Goal: Find specific page/section: Find specific page/section

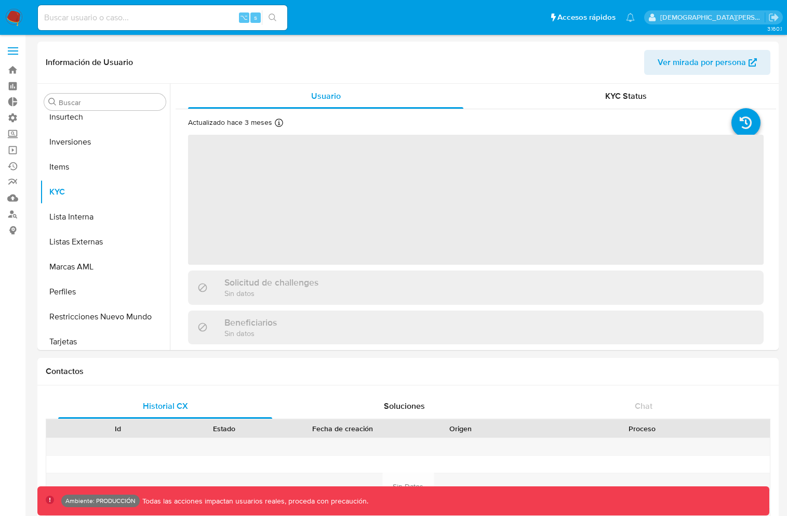
scroll to position [539, 0]
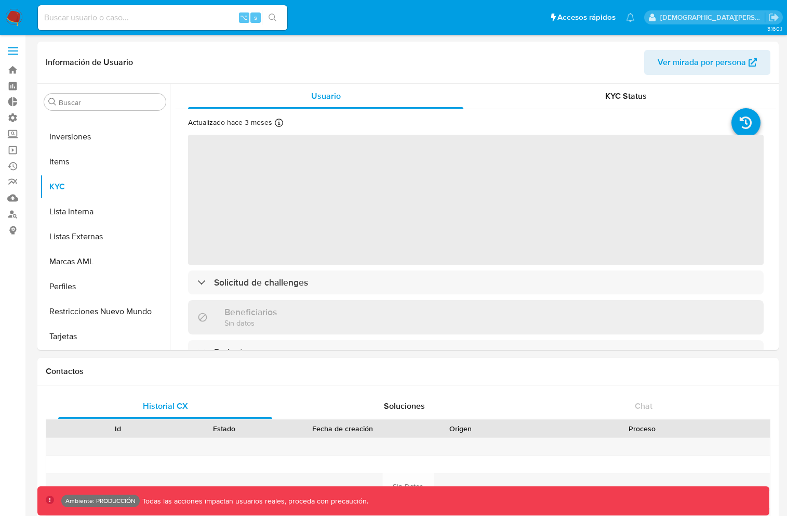
select select "10"
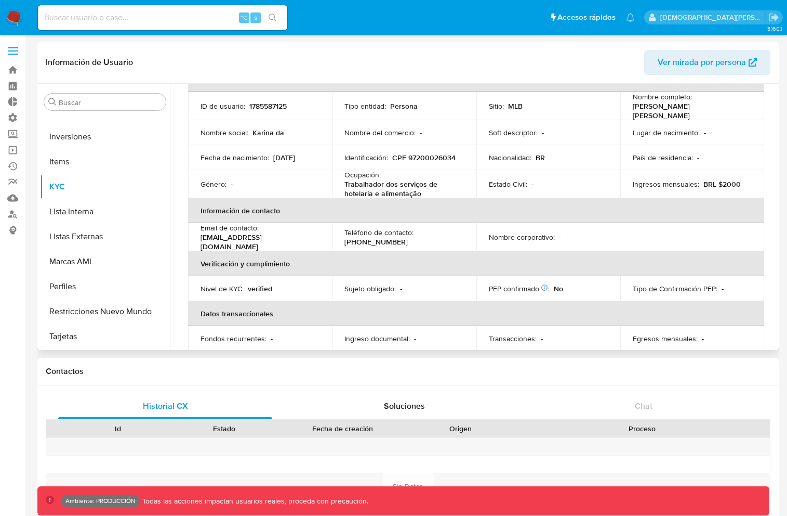
scroll to position [0, 0]
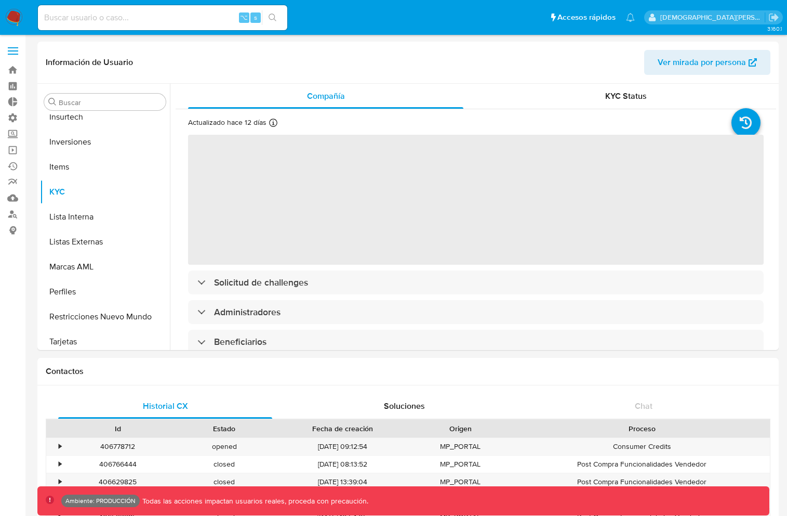
scroll to position [539, 0]
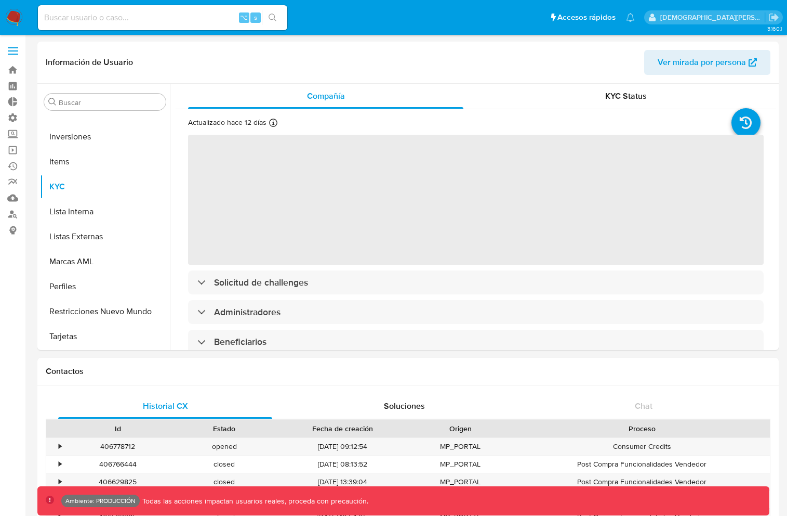
select select "10"
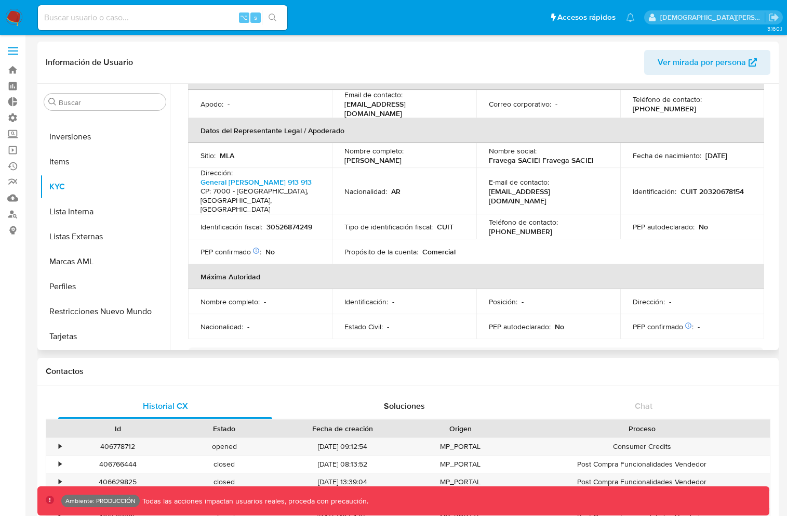
scroll to position [0, 0]
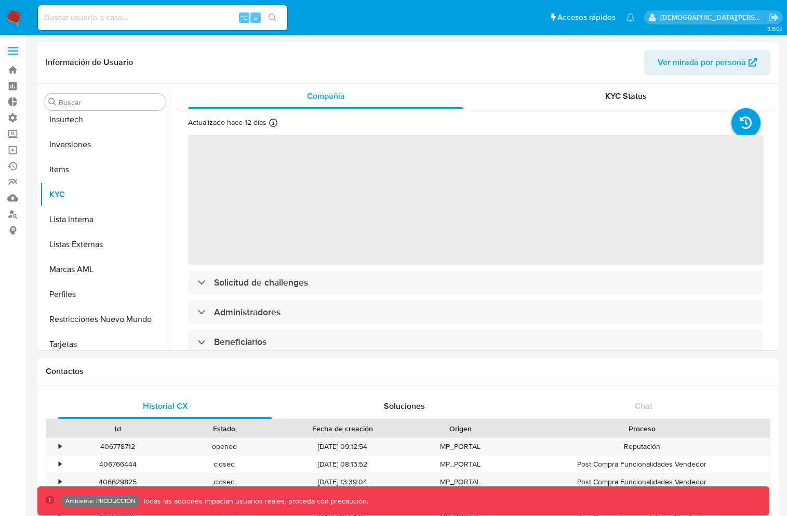
scroll to position [539, 0]
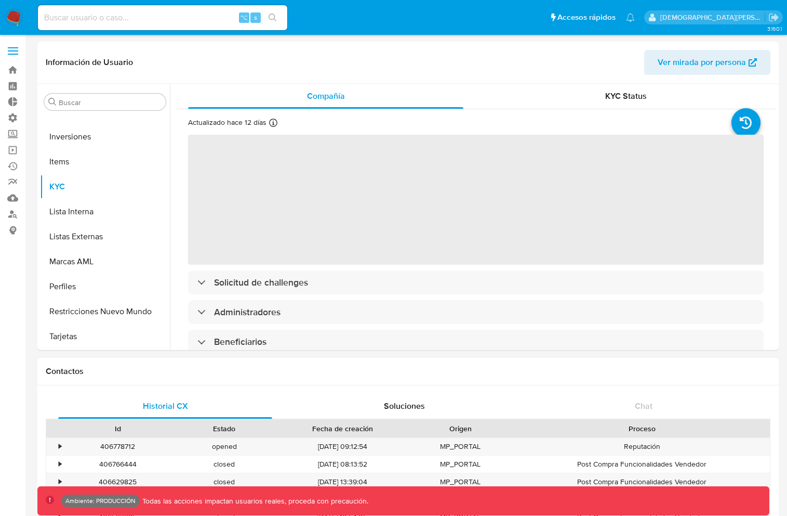
select select "10"
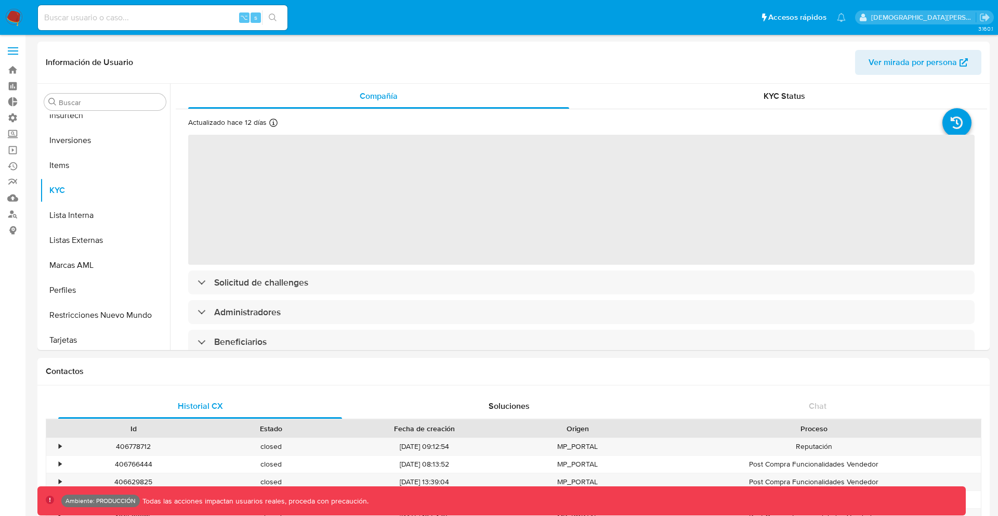
scroll to position [539, 0]
select select "10"
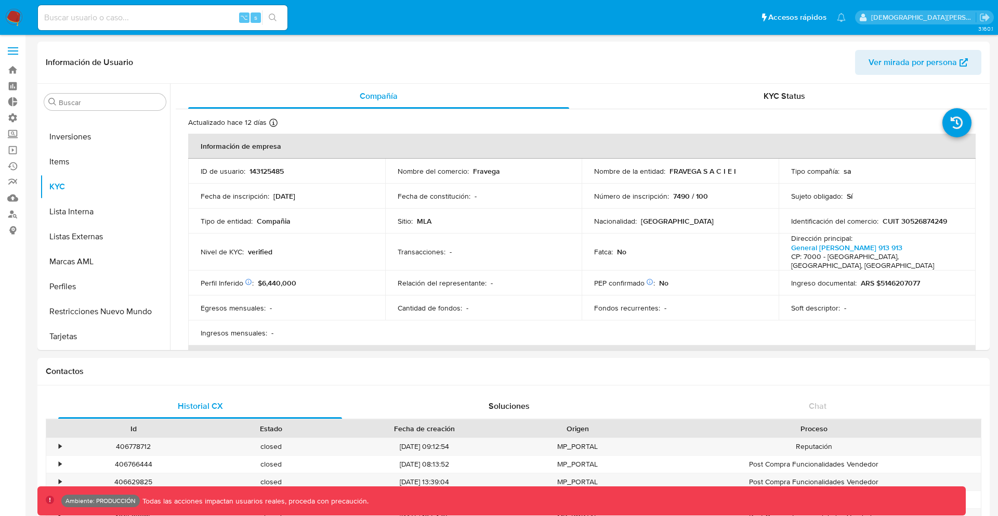
click at [175, 13] on input at bounding box center [162, 18] width 249 height 14
paste input "380729298"
type input "380729298"
click at [270, 17] on icon "search-icon" at bounding box center [273, 18] width 8 height 8
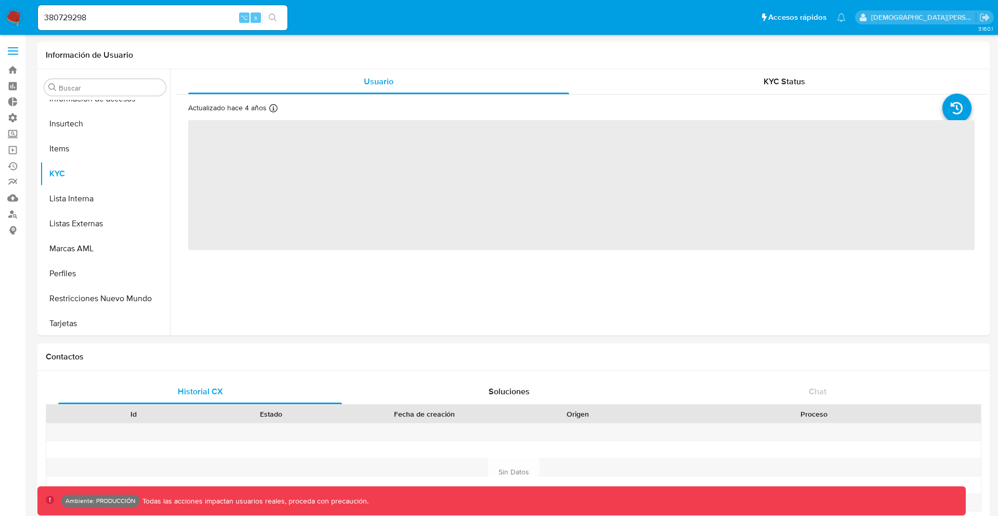
scroll to position [489, 0]
select select "10"
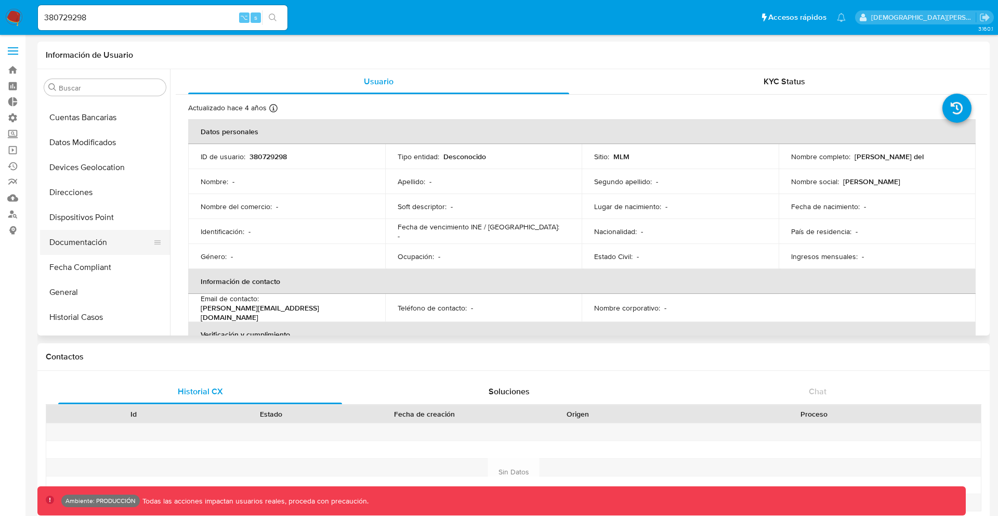
scroll to position [189, 0]
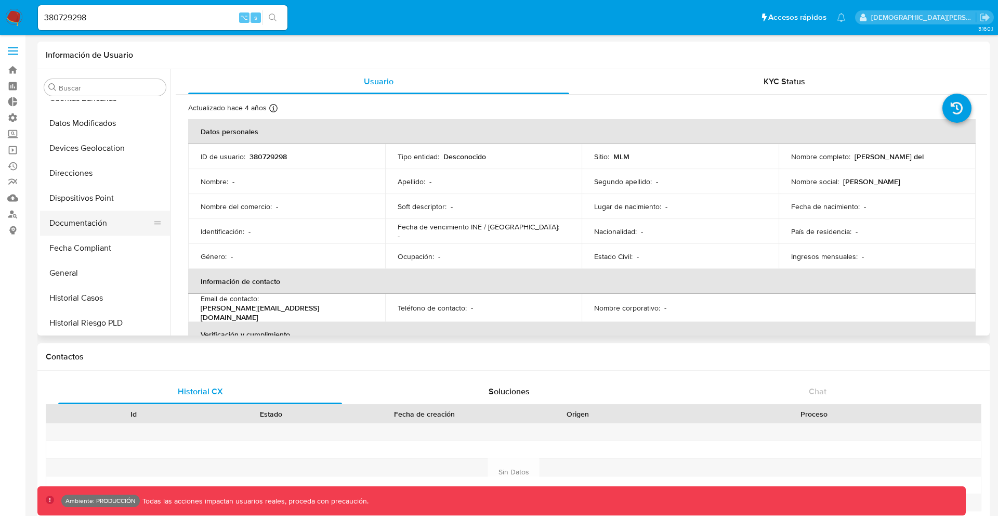
click at [107, 228] on button "Documentación" at bounding box center [101, 222] width 122 height 25
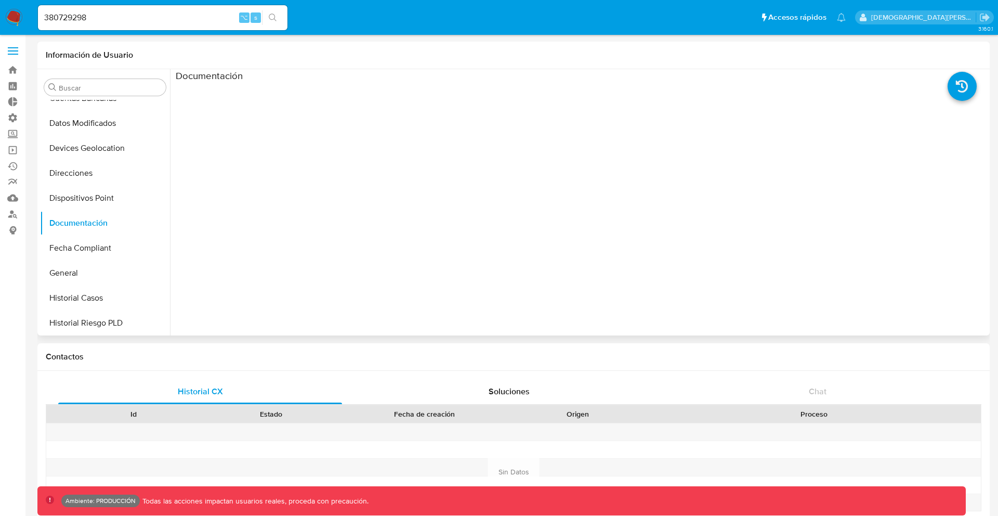
click at [206, 99] on ul at bounding box center [277, 231] width 203 height 299
click at [108, 14] on input "380729298" at bounding box center [162, 18] width 249 height 14
paste input "2"
type input "2380729298"
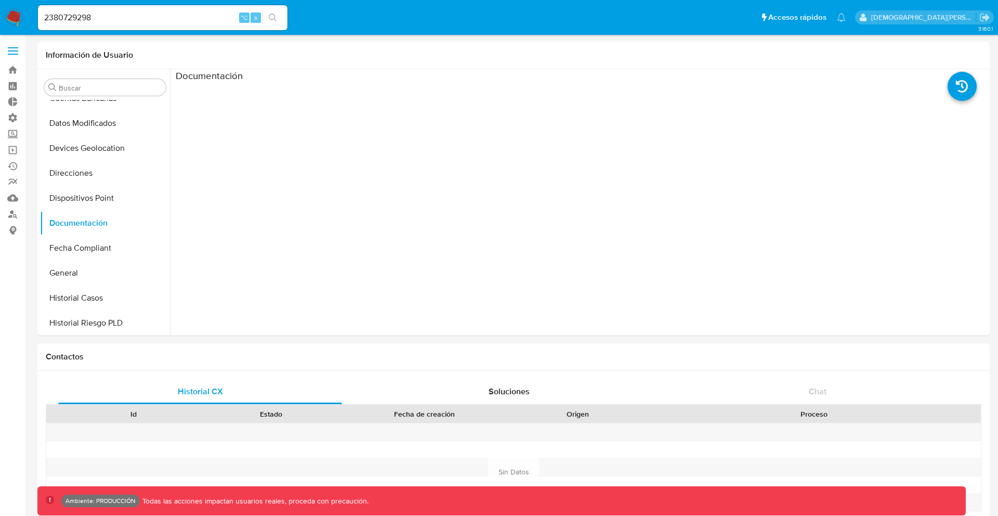
click at [274, 24] on div "2380729298 ⌥ s" at bounding box center [162, 17] width 249 height 25
click at [274, 16] on icon "search-icon" at bounding box center [273, 18] width 8 height 8
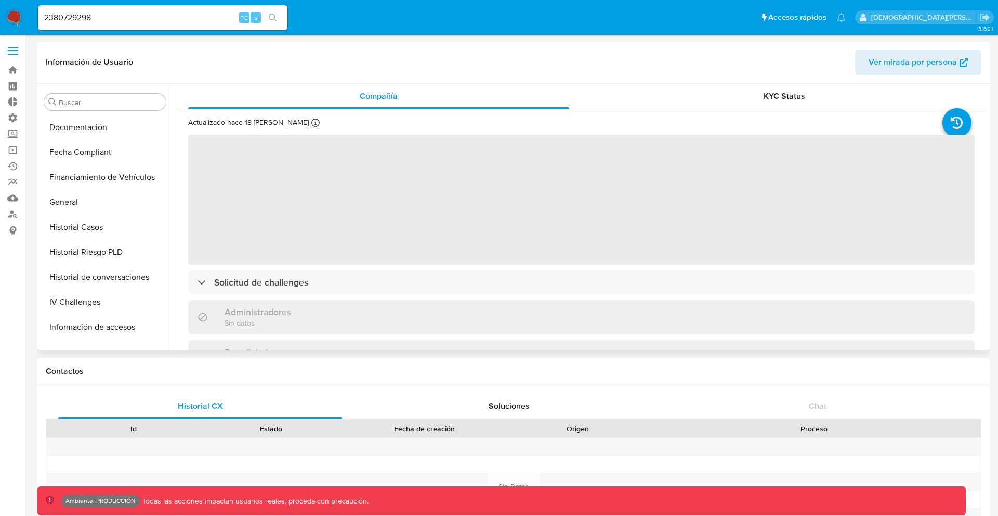
select select "10"
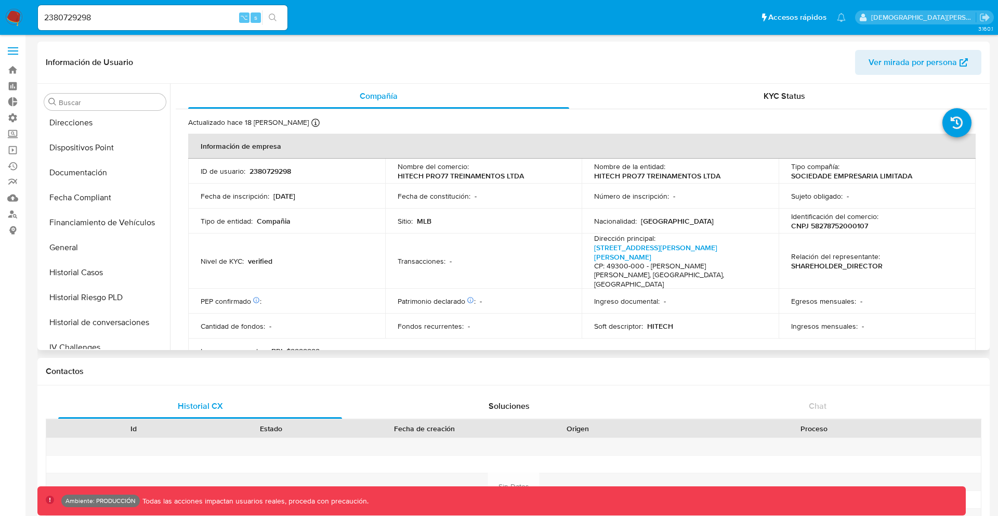
scroll to position [235, 0]
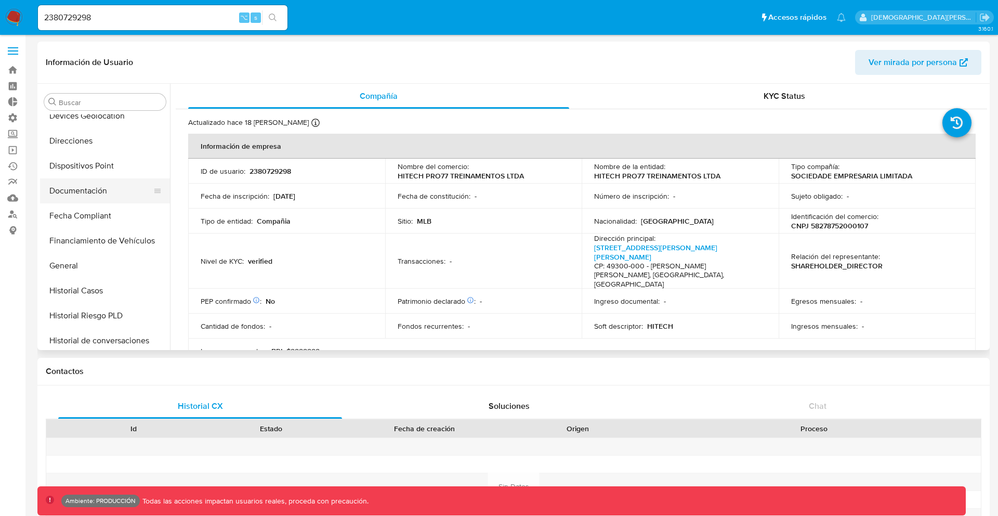
click at [116, 191] on button "Documentación" at bounding box center [101, 190] width 122 height 25
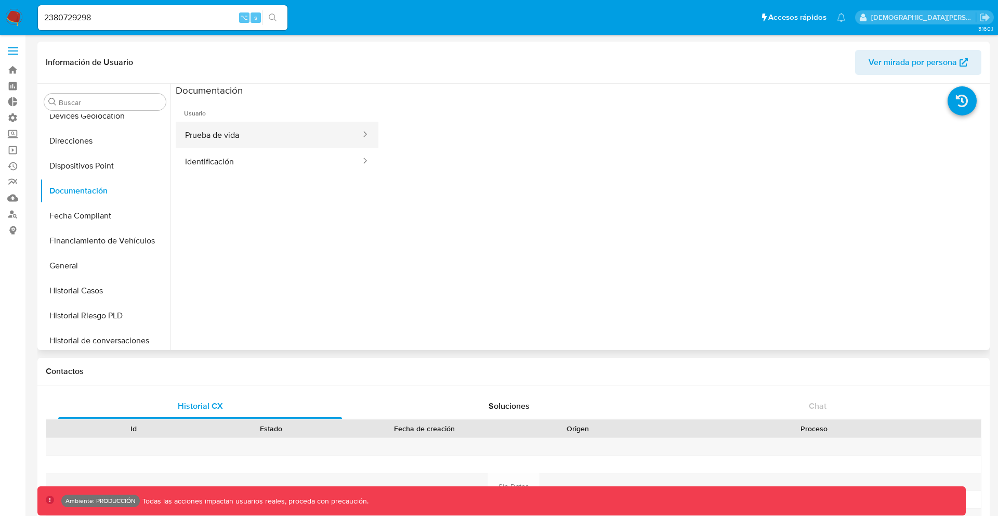
click at [263, 136] on button "Prueba de vida" at bounding box center [269, 135] width 186 height 27
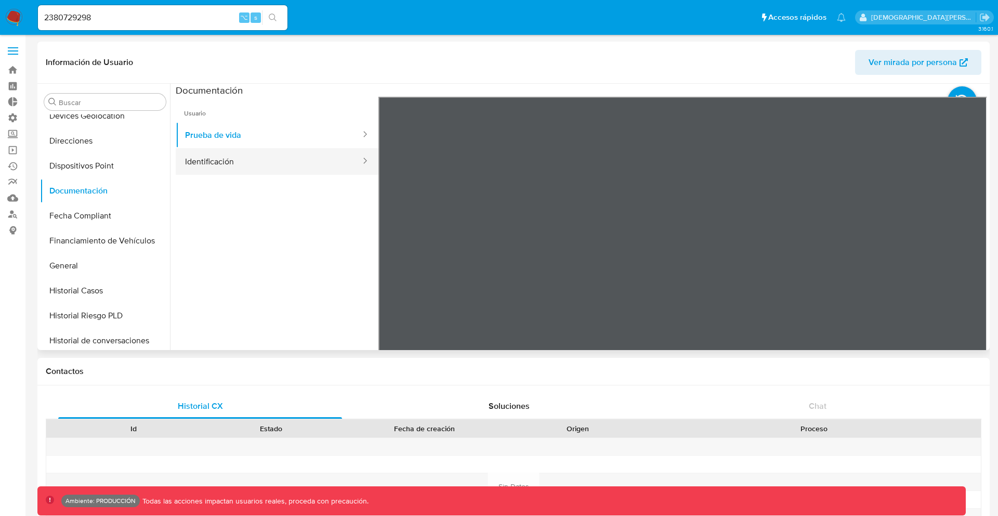
click at [262, 160] on button "Identificación" at bounding box center [269, 161] width 186 height 27
click at [975, 256] on div at bounding box center [682, 267] width 609 height 341
click at [973, 259] on icon at bounding box center [974, 265] width 21 height 21
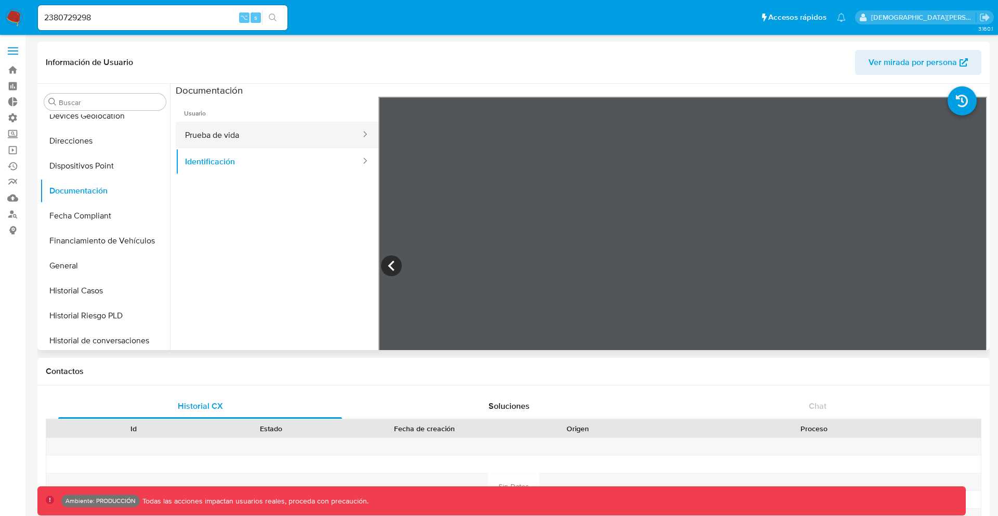
click at [257, 134] on button "Prueba de vida" at bounding box center [269, 135] width 186 height 27
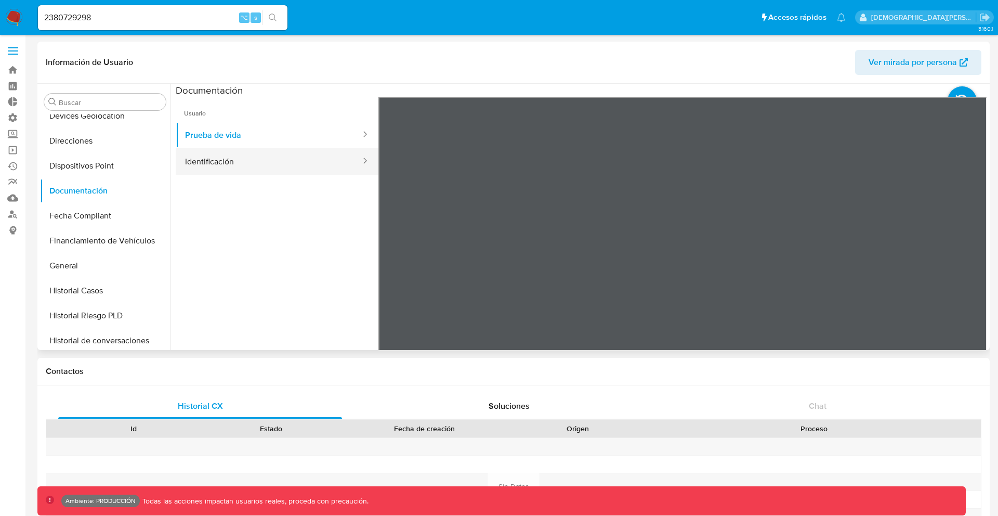
click at [270, 169] on button "Identificación" at bounding box center [269, 161] width 186 height 27
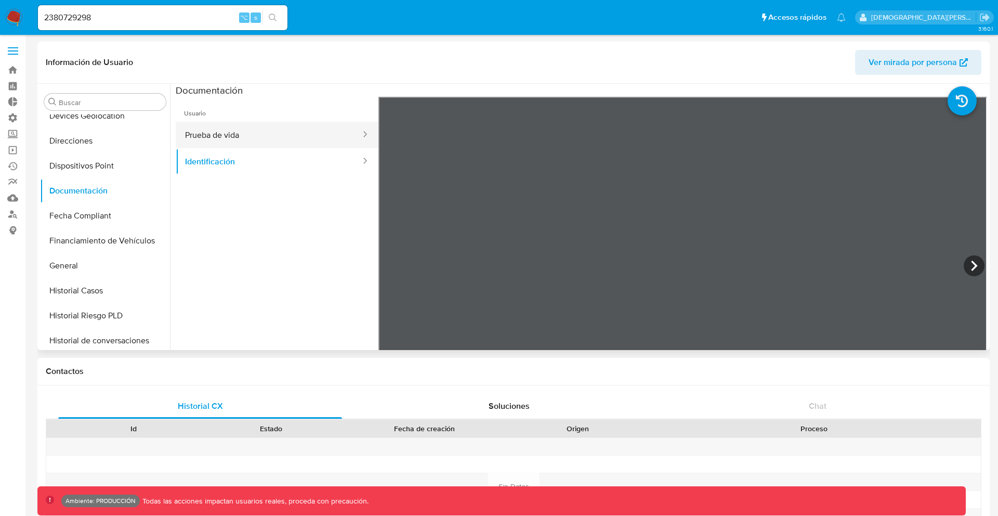
click at [278, 138] on button "Prueba de vida" at bounding box center [269, 135] width 186 height 27
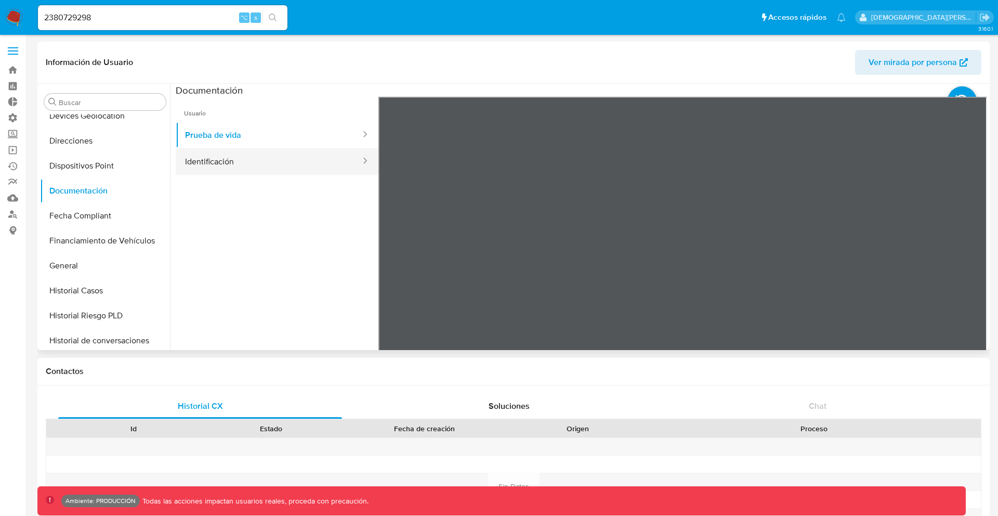
click at [278, 159] on button "Identificación" at bounding box center [269, 161] width 186 height 27
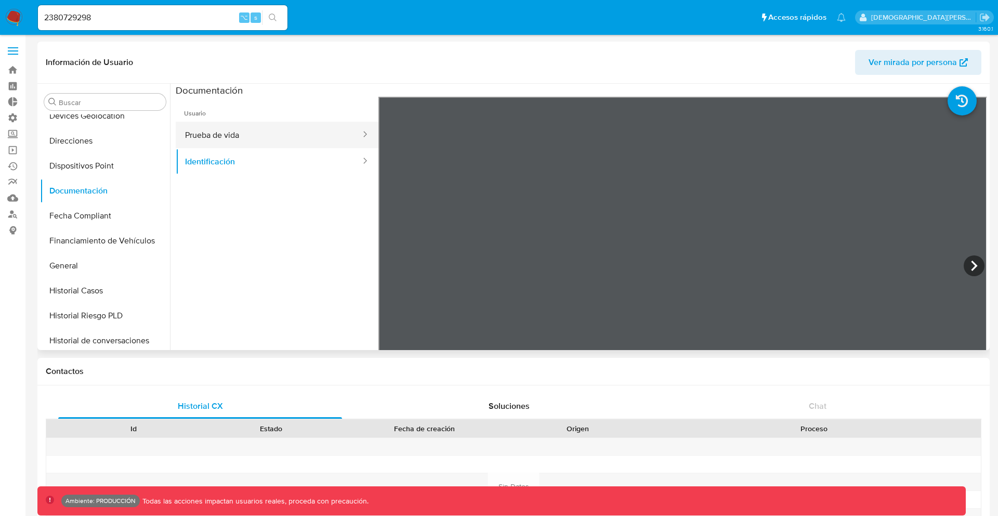
click at [278, 138] on button "Prueba de vida" at bounding box center [269, 135] width 186 height 27
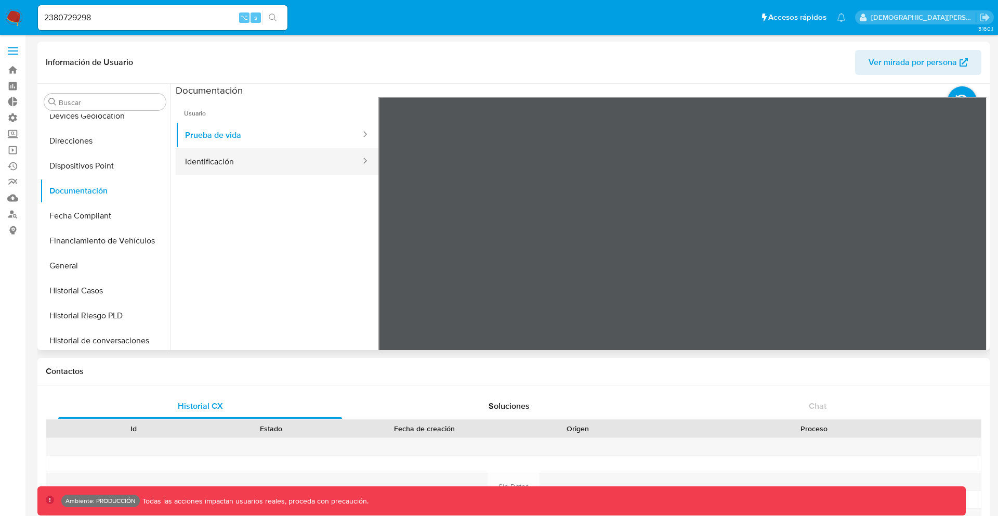
click at [286, 161] on button "Identificación" at bounding box center [269, 161] width 186 height 27
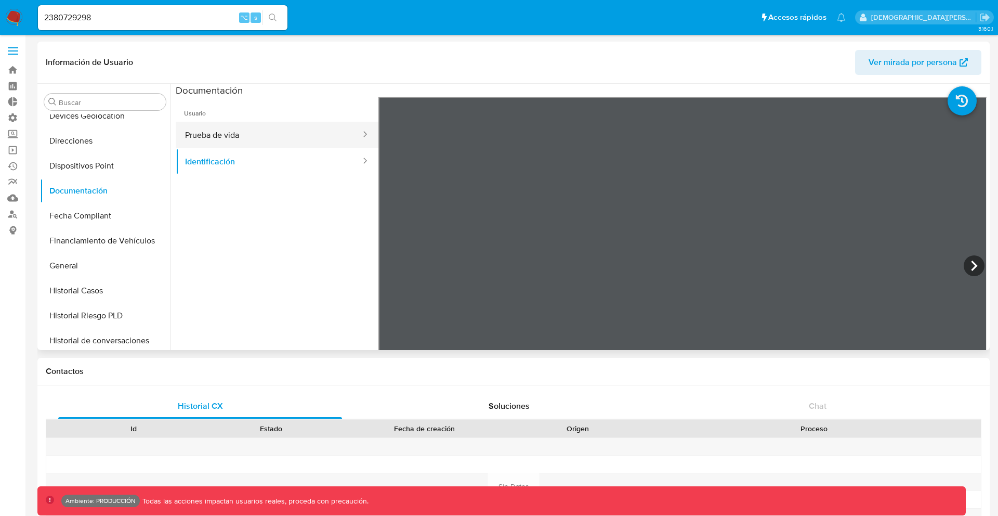
click at [279, 126] on button "Prueba de vida" at bounding box center [269, 135] width 186 height 27
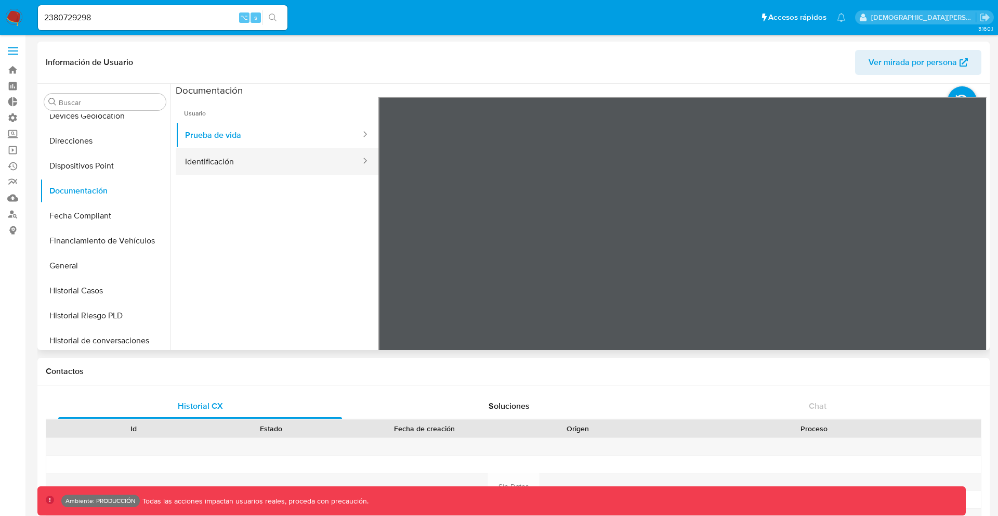
click at [281, 174] on button "Identificación" at bounding box center [269, 161] width 186 height 27
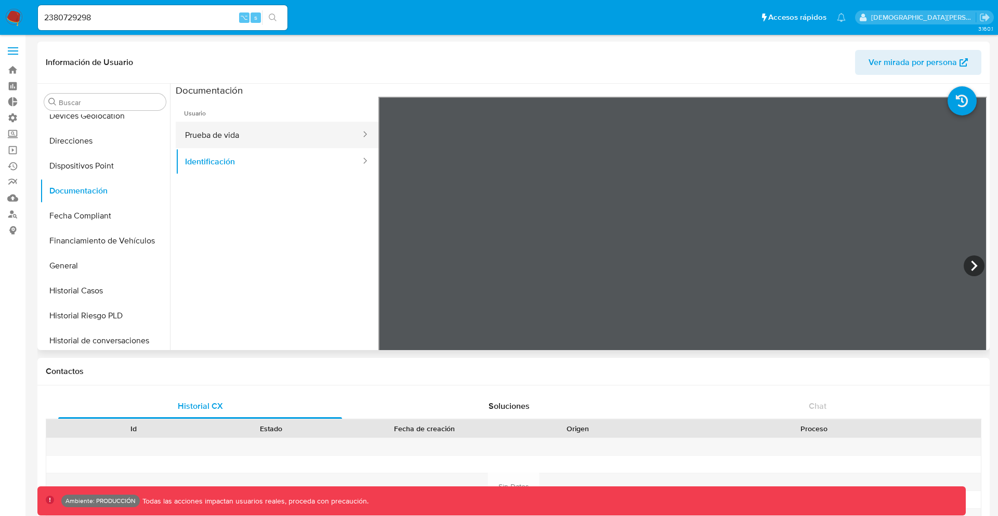
click at [284, 136] on button "Prueba de vida" at bounding box center [269, 135] width 186 height 27
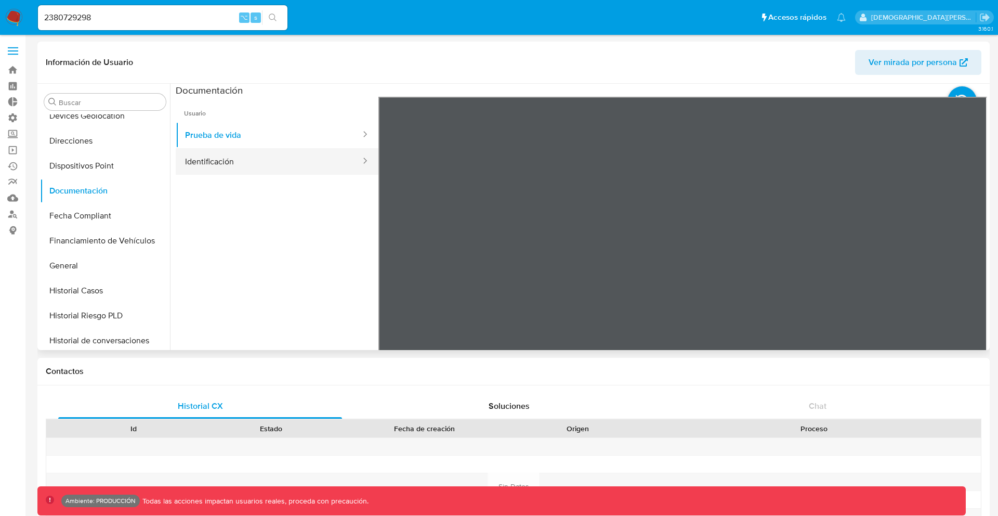
click at [282, 155] on button "Identificación" at bounding box center [269, 161] width 186 height 27
click at [98, 23] on input "2380729298" at bounding box center [162, 18] width 249 height 14
paste input "1684454887"
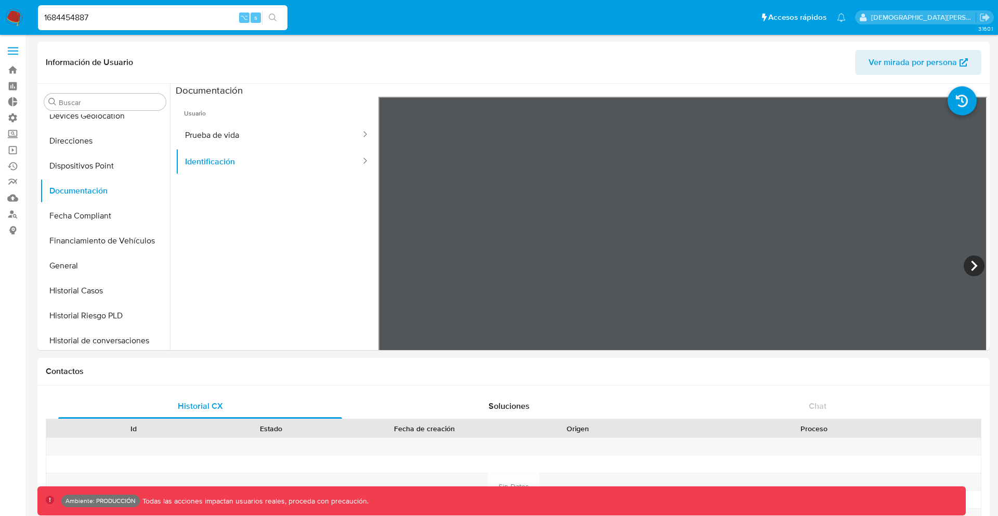
type input "1684454887"
click at [269, 16] on icon "search-icon" at bounding box center [273, 18] width 8 height 8
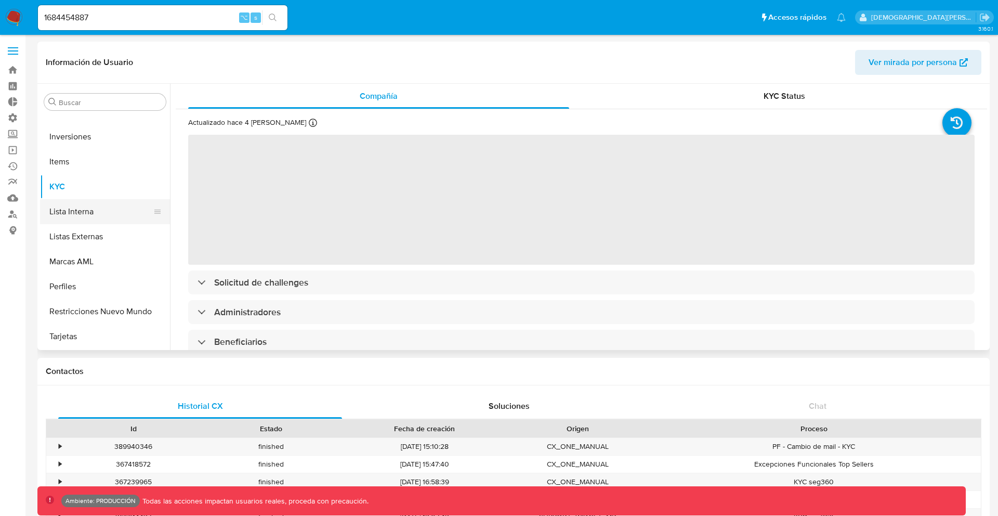
select select "10"
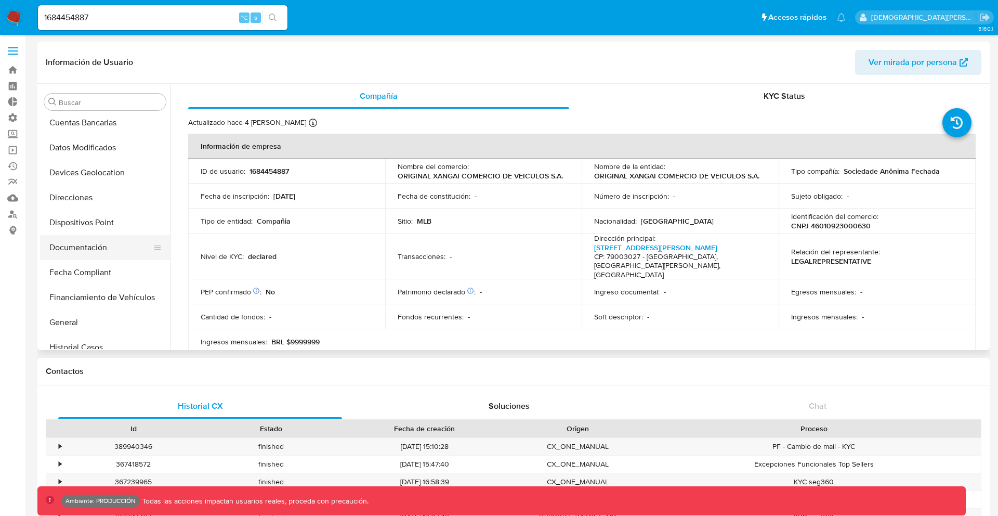
scroll to position [176, 0]
click at [91, 247] on button "Documentación" at bounding box center [101, 250] width 122 height 25
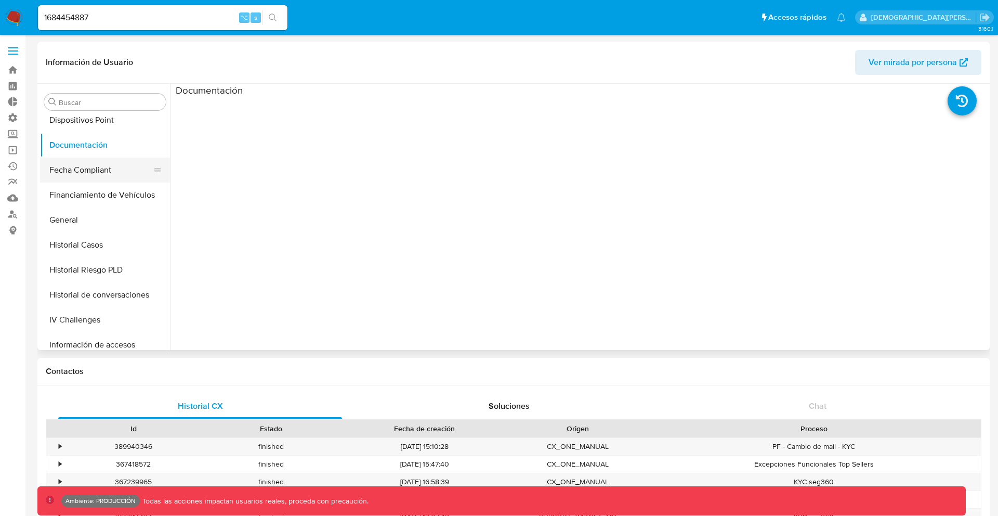
scroll to position [322, 0]
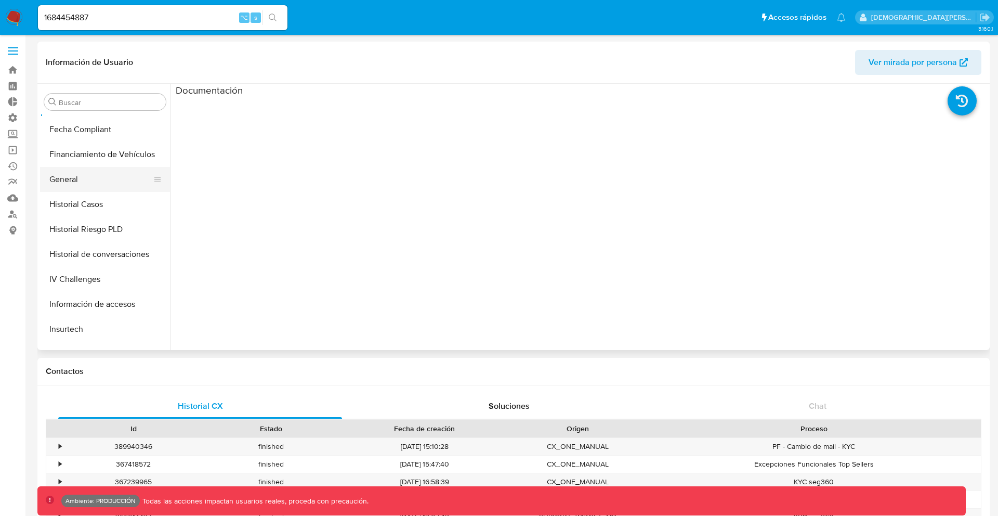
click at [93, 167] on button "General" at bounding box center [101, 179] width 122 height 25
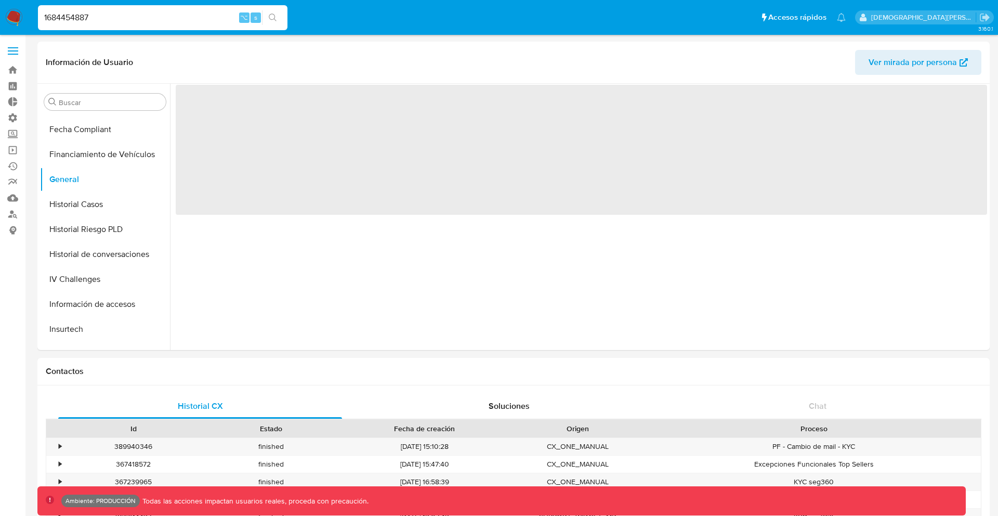
click at [128, 18] on input "1684454887" at bounding box center [162, 18] width 249 height 14
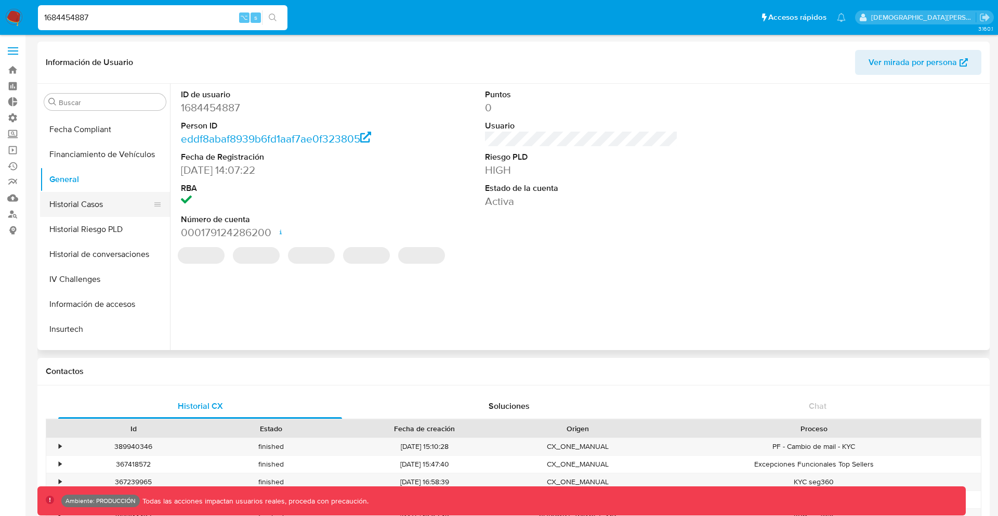
paste input "712632976"
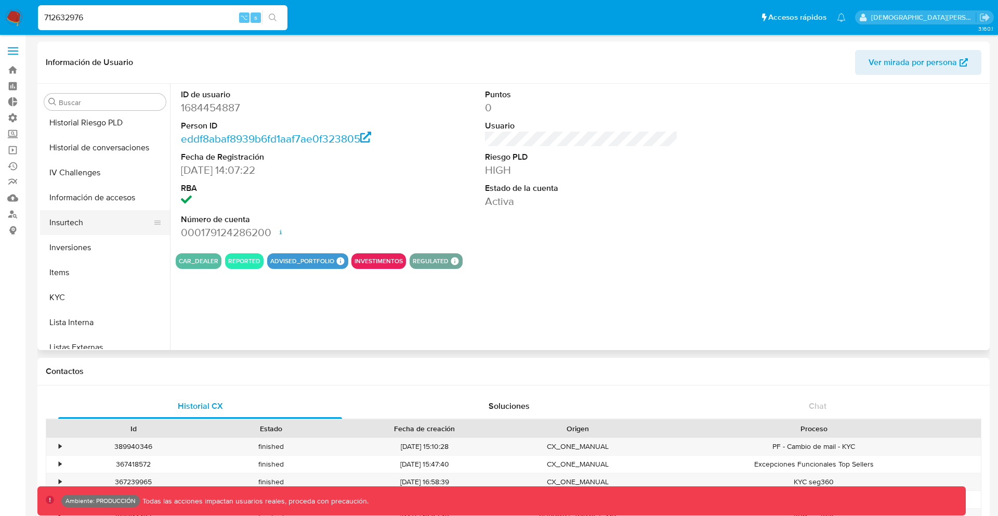
scroll to position [507, 0]
type input "712632976"
click at [81, 210] on button "KYC" at bounding box center [101, 218] width 122 height 25
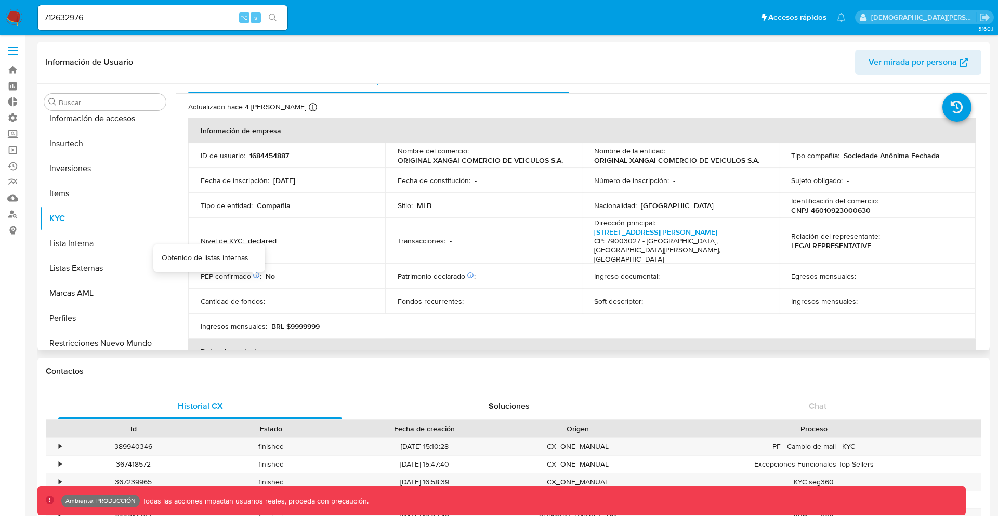
scroll to position [0, 0]
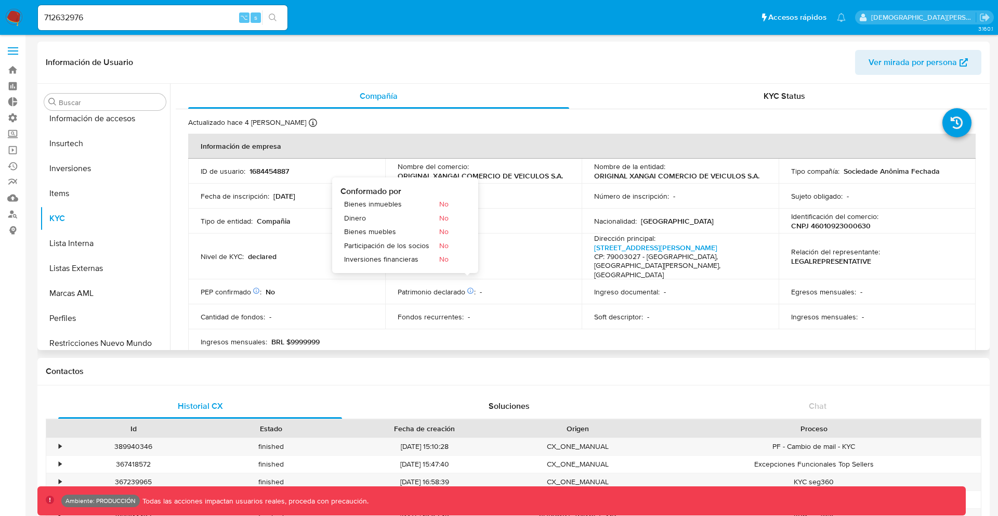
click at [477, 182] on td "Nombre del comercio : ORIGINAL XANGAI COMERCIO DE VEICULOS S.A." at bounding box center [483, 171] width 197 height 25
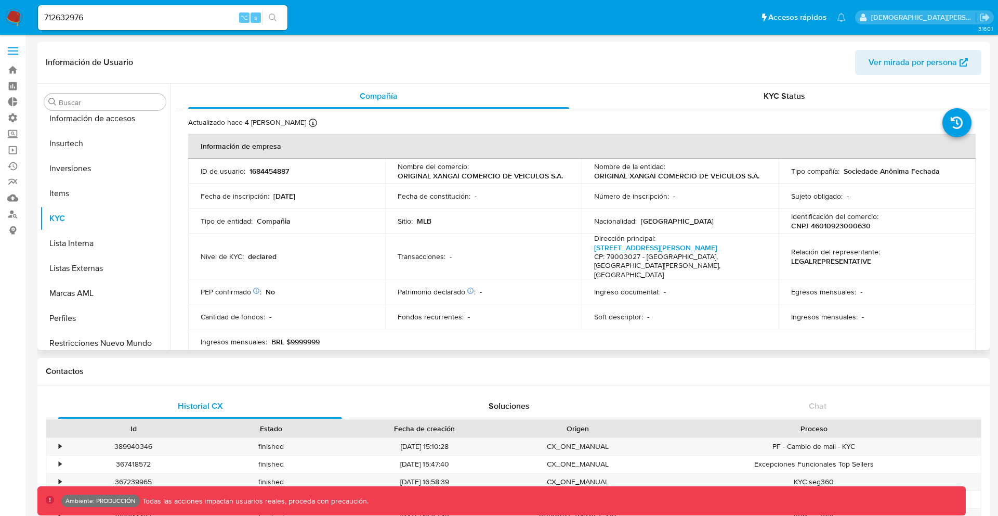
click at [477, 182] on td "Nombre del comercio : ORIGINAL XANGAI COMERCIO DE VEICULOS S.A." at bounding box center [483, 171] width 197 height 25
click at [489, 178] on p "ORIGINAL XANGAI COMERCIO DE VEICULOS S.A." at bounding box center [480, 175] width 165 height 9
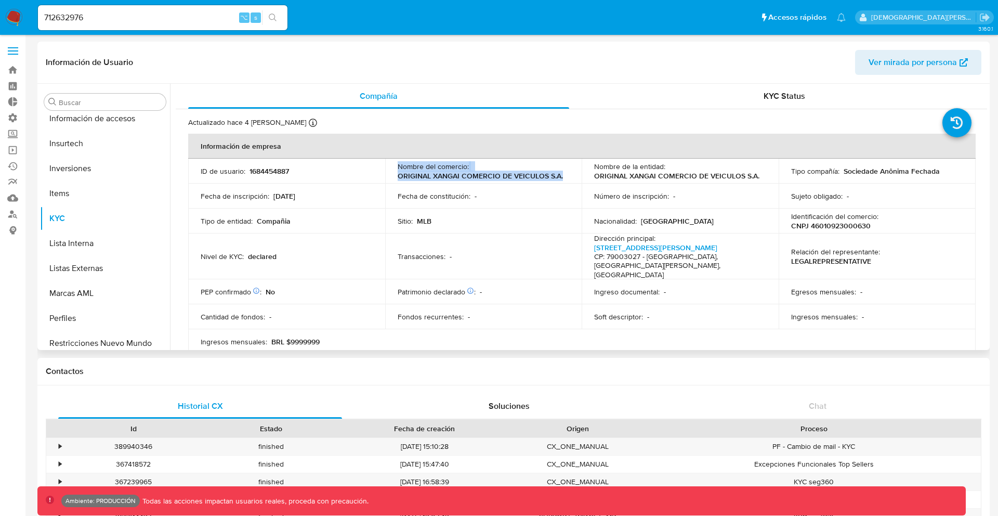
click at [489, 178] on p "ORIGINAL XANGAI COMERCIO DE VEICULOS S.A." at bounding box center [480, 175] width 165 height 9
click at [486, 200] on div "Fecha de constitución : -" at bounding box center [484, 195] width 172 height 9
click at [275, 18] on icon "search-icon" at bounding box center [273, 18] width 8 height 8
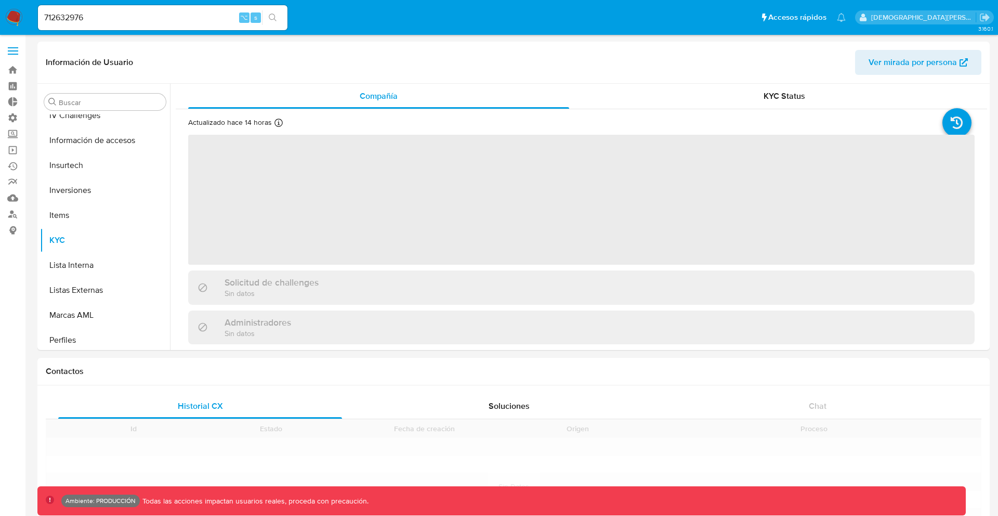
scroll to position [539, 0]
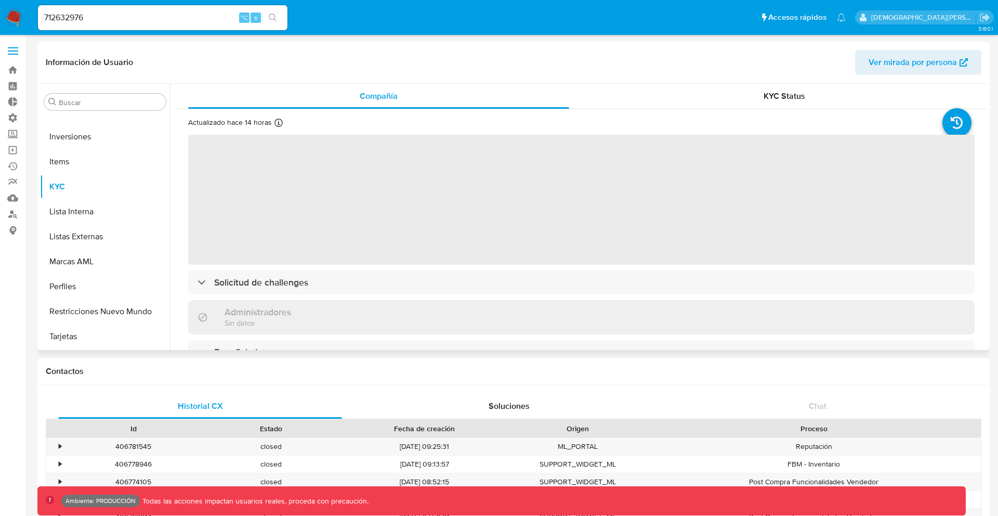
select select "10"
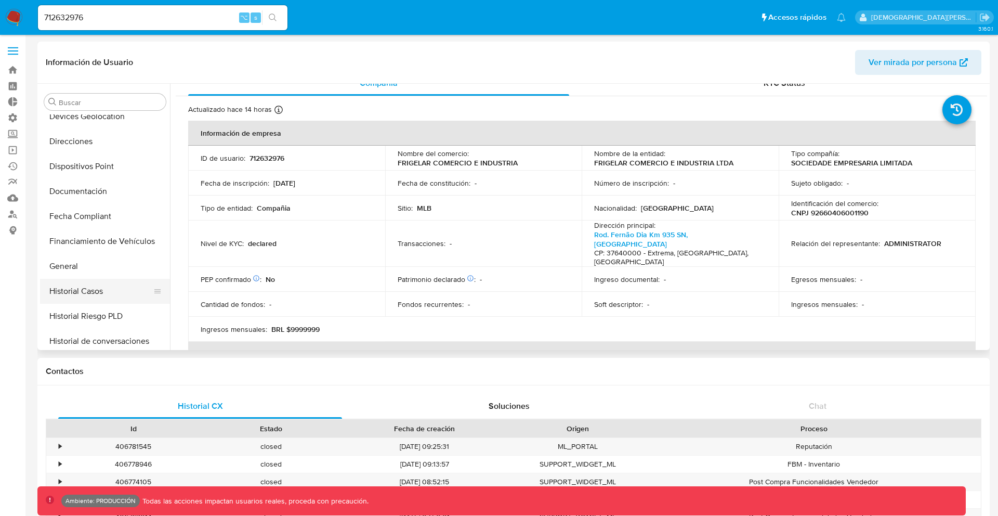
scroll to position [219, 0]
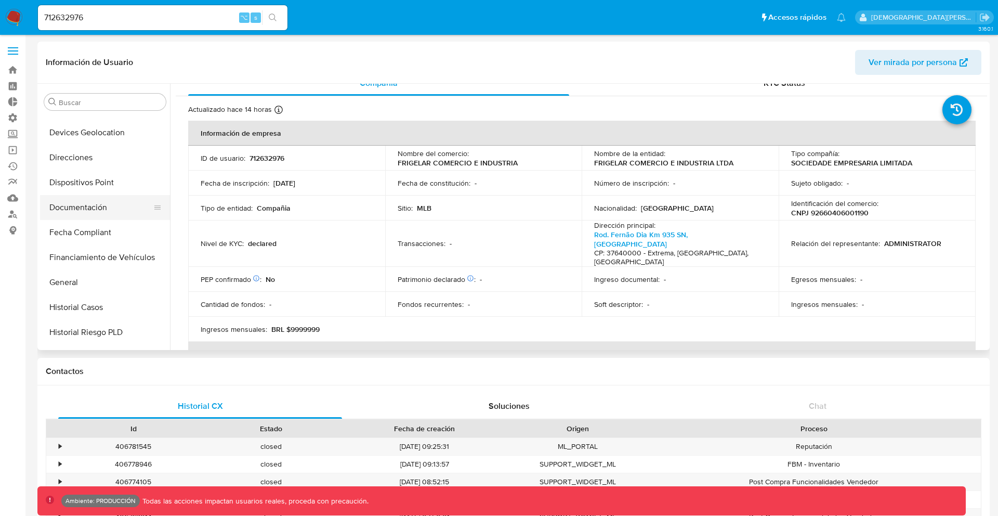
click at [96, 201] on button "Documentación" at bounding box center [101, 207] width 122 height 25
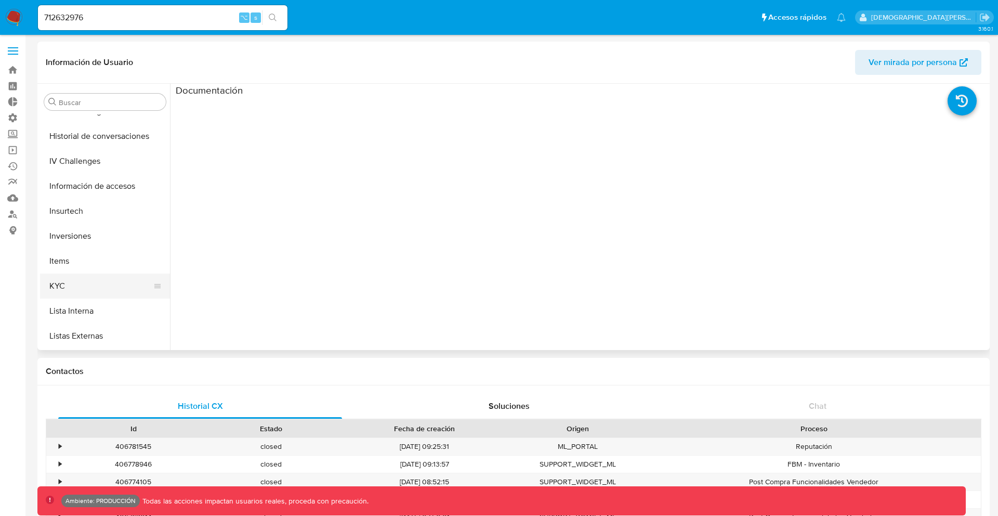
scroll to position [464, 0]
click at [95, 251] on button "KYC" at bounding box center [101, 261] width 122 height 25
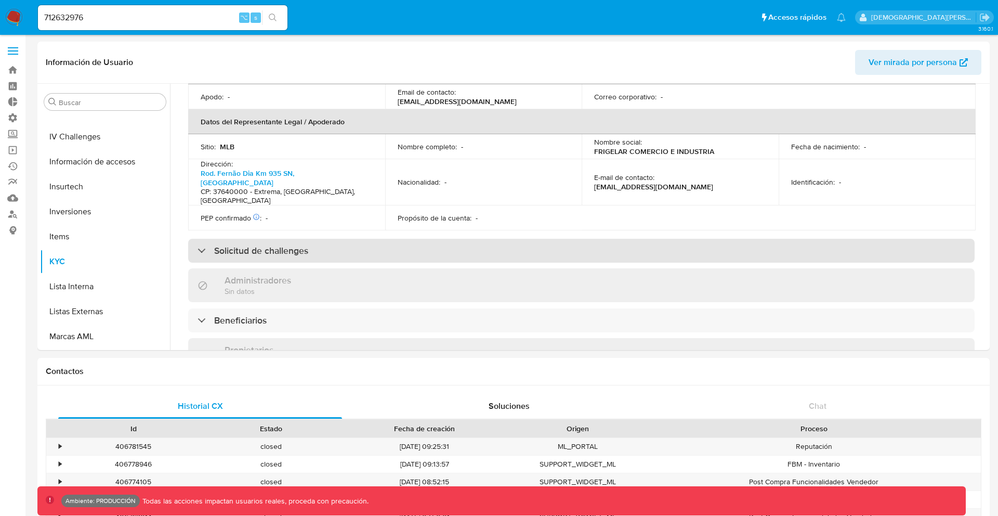
scroll to position [298, 0]
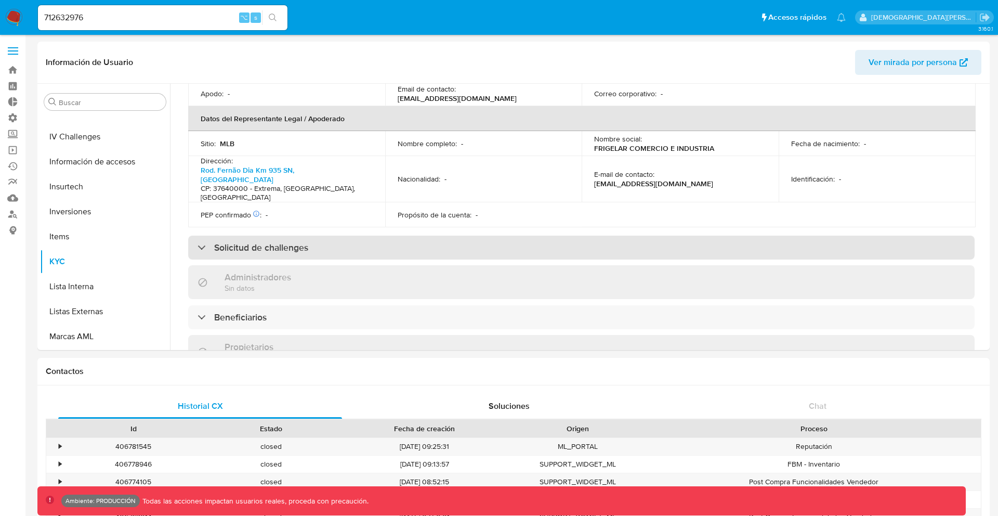
click at [274, 242] on h3 "Solicitud de challenges" at bounding box center [261, 247] width 94 height 11
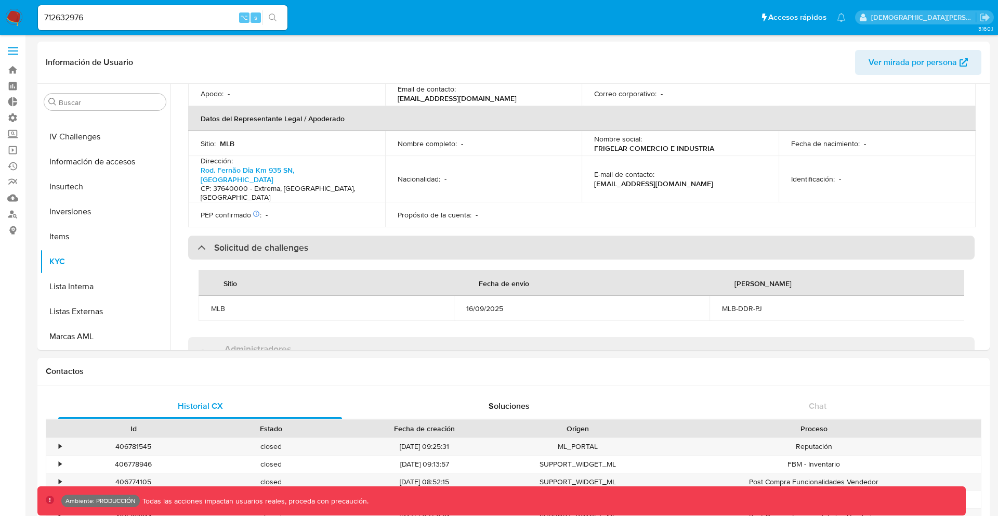
click at [274, 242] on h3 "Solicitud de challenges" at bounding box center [261, 247] width 94 height 11
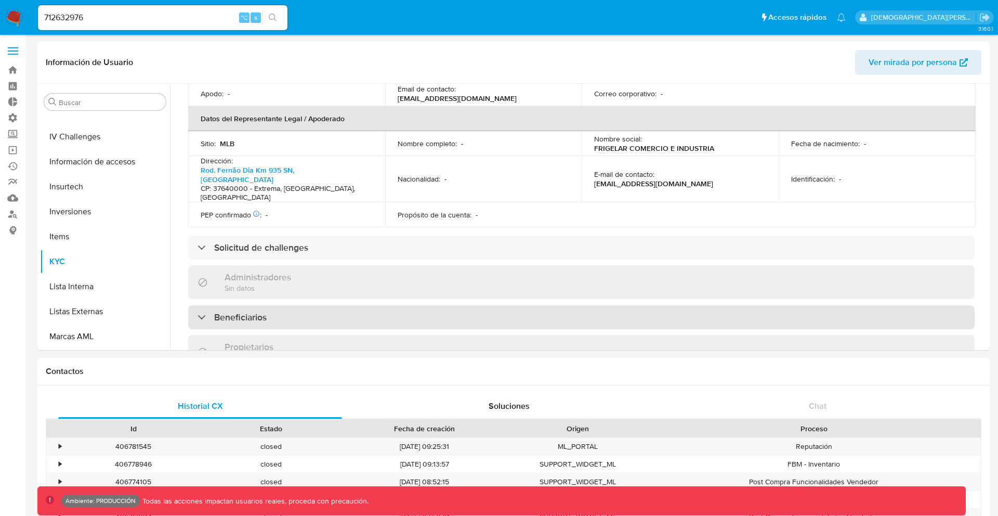
click at [267, 305] on div "Beneficiarios" at bounding box center [581, 317] width 786 height 24
click at [280, 305] on div "Beneficiarios" at bounding box center [581, 317] width 786 height 24
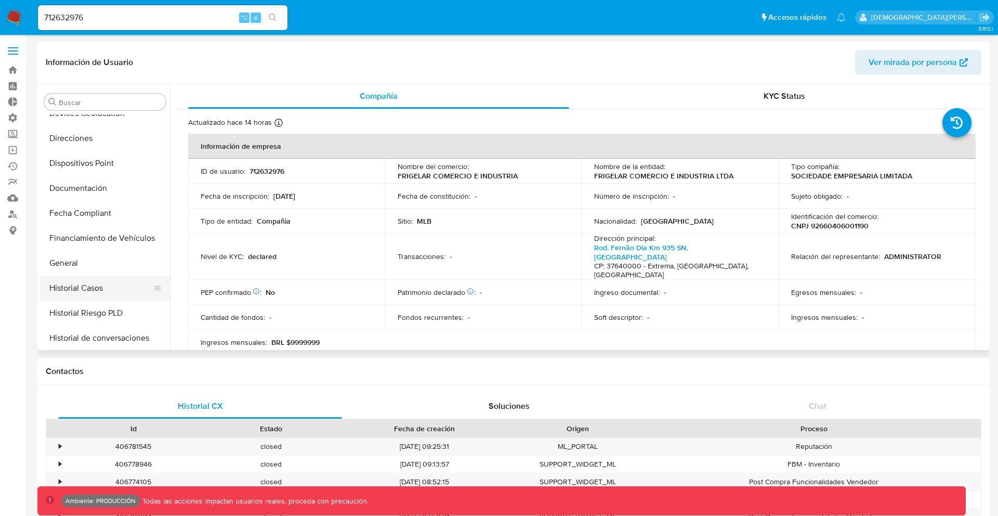
scroll to position [151, 0]
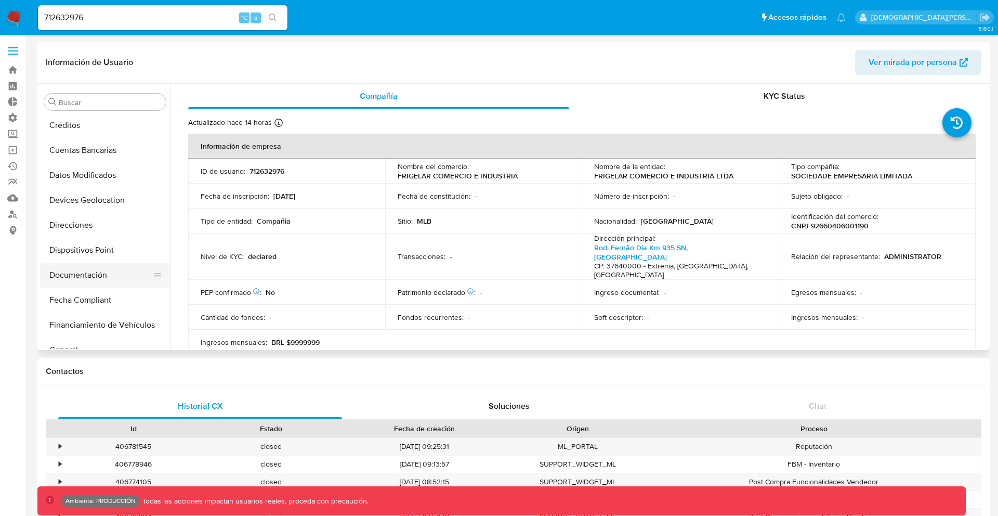
click at [87, 268] on button "Documentación" at bounding box center [101, 274] width 122 height 25
